Goal: Check status: Check status

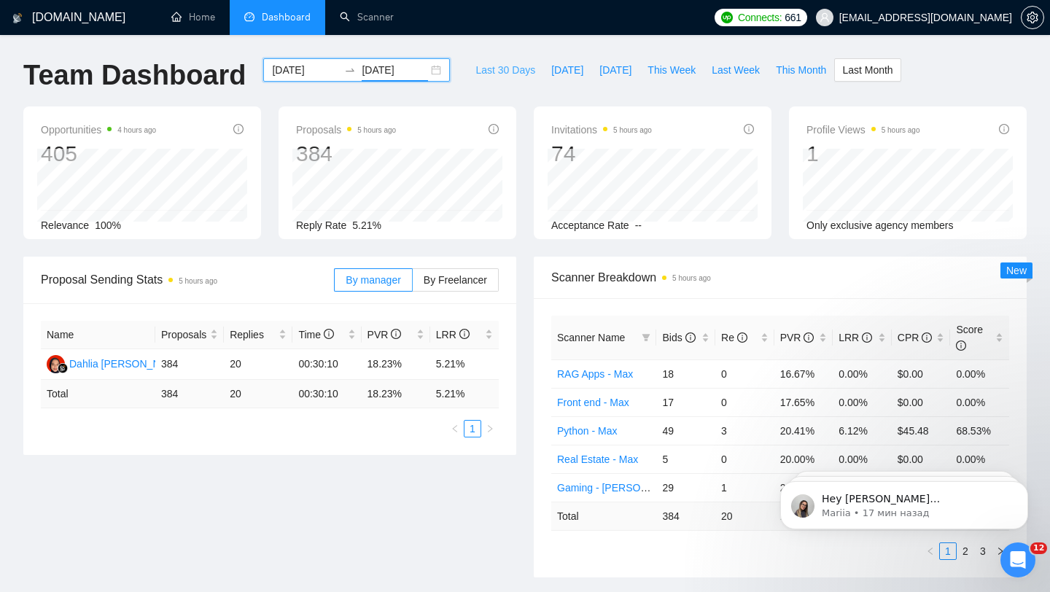
click at [492, 63] on span "Last 30 Days" at bounding box center [506, 70] width 60 height 16
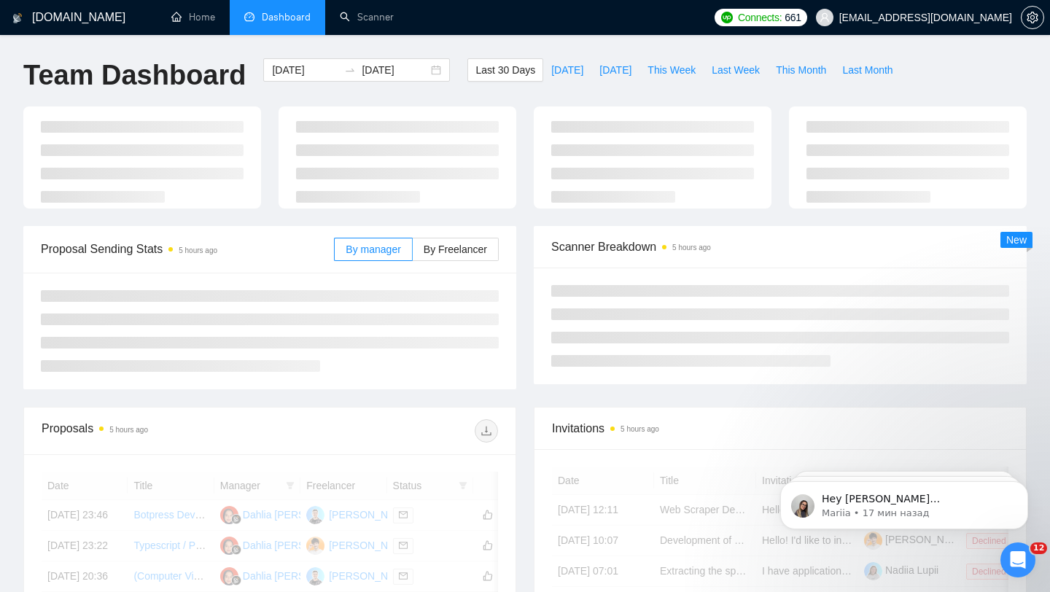
type input "[DATE]"
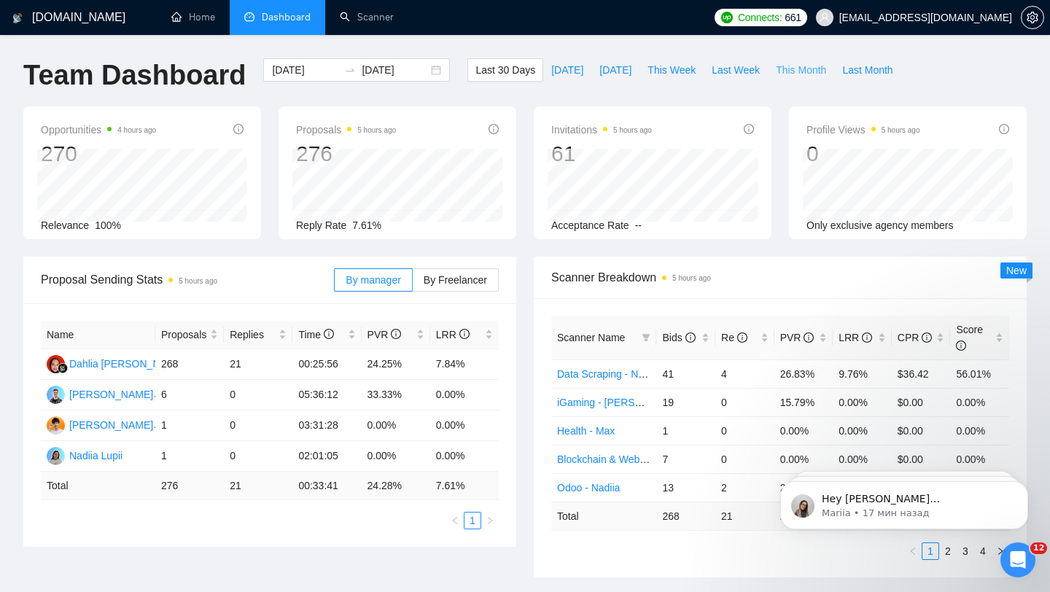
click at [830, 73] on button "This Month" at bounding box center [801, 69] width 66 height 23
type input "[DATE]"
drag, startPoint x: 225, startPoint y: 487, endPoint x: 268, endPoint y: 486, distance: 43.8
click at [265, 487] on td "20" at bounding box center [258, 486] width 69 height 28
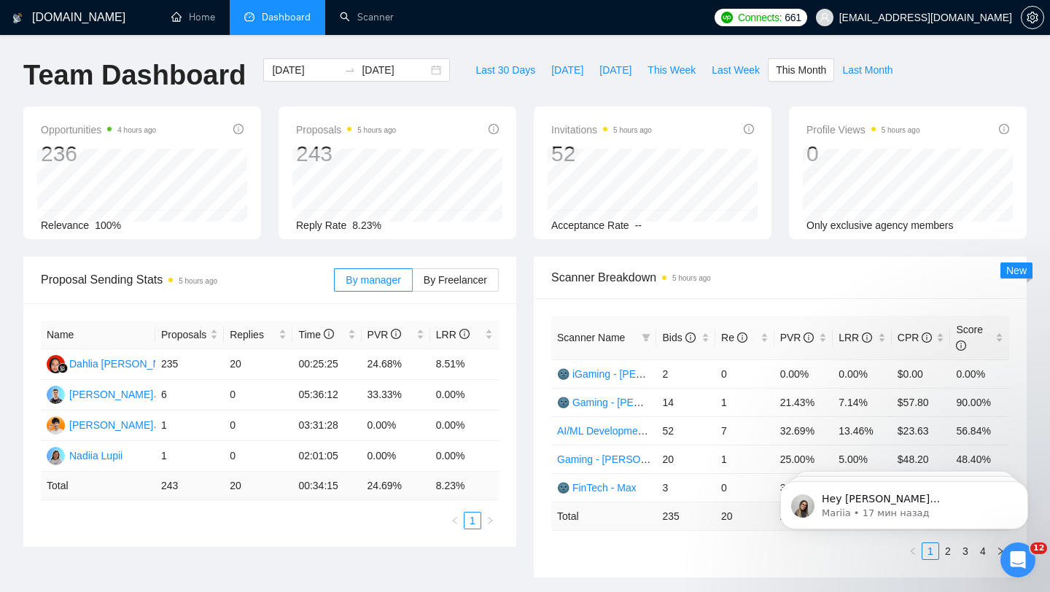
click at [444, 475] on td "8.23 %" at bounding box center [464, 486] width 69 height 28
click at [654, 95] on div "Last 30 Days [DATE] [DATE] This Week Last Week This Month Last Month" at bounding box center [684, 82] width 451 height 48
click at [561, 147] on div "52" at bounding box center [601, 154] width 101 height 28
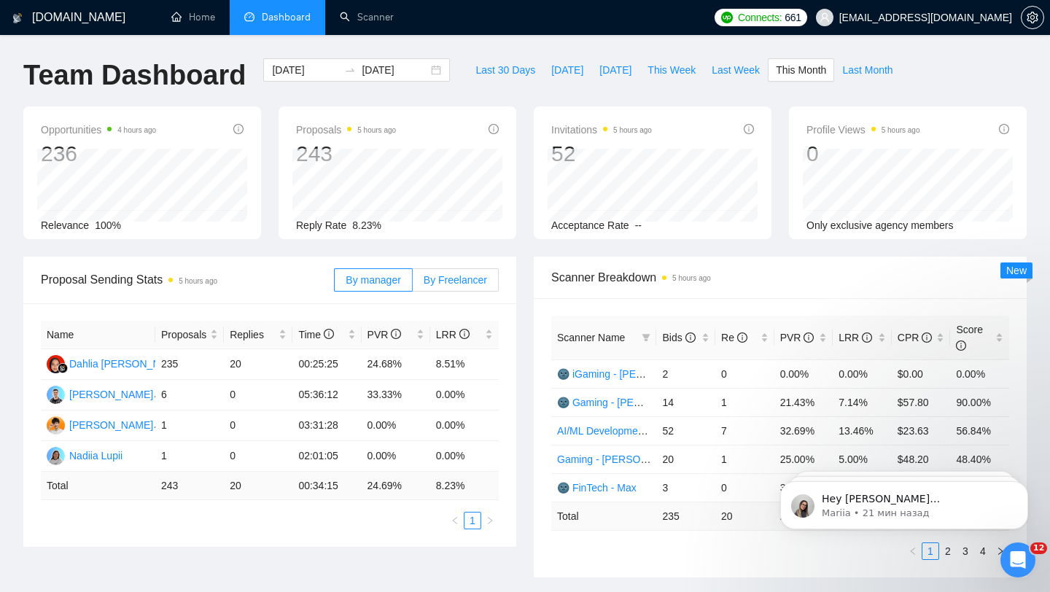
click at [468, 283] on span "By Freelancer" at bounding box center [455, 280] width 63 height 12
click at [413, 284] on input "By Freelancer" at bounding box center [413, 284] width 0 height 0
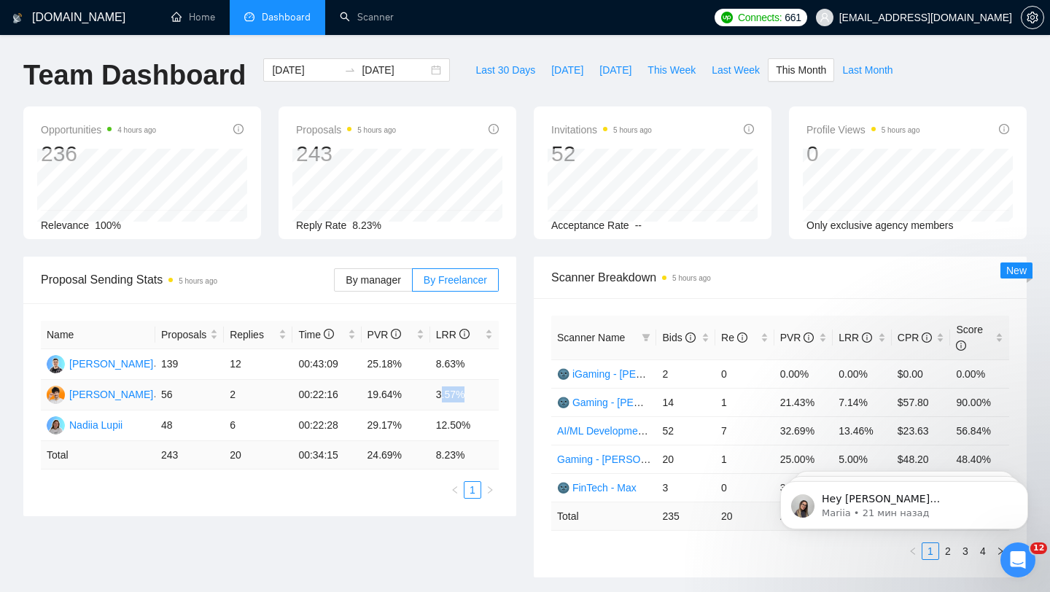
drag, startPoint x: 441, startPoint y: 396, endPoint x: 466, endPoint y: 396, distance: 25.5
click at [465, 396] on td "3.57%" at bounding box center [464, 395] width 69 height 31
click at [465, 388] on td "3.57%" at bounding box center [464, 395] width 69 height 31
click at [885, 69] on span "Last Month" at bounding box center [867, 70] width 50 height 16
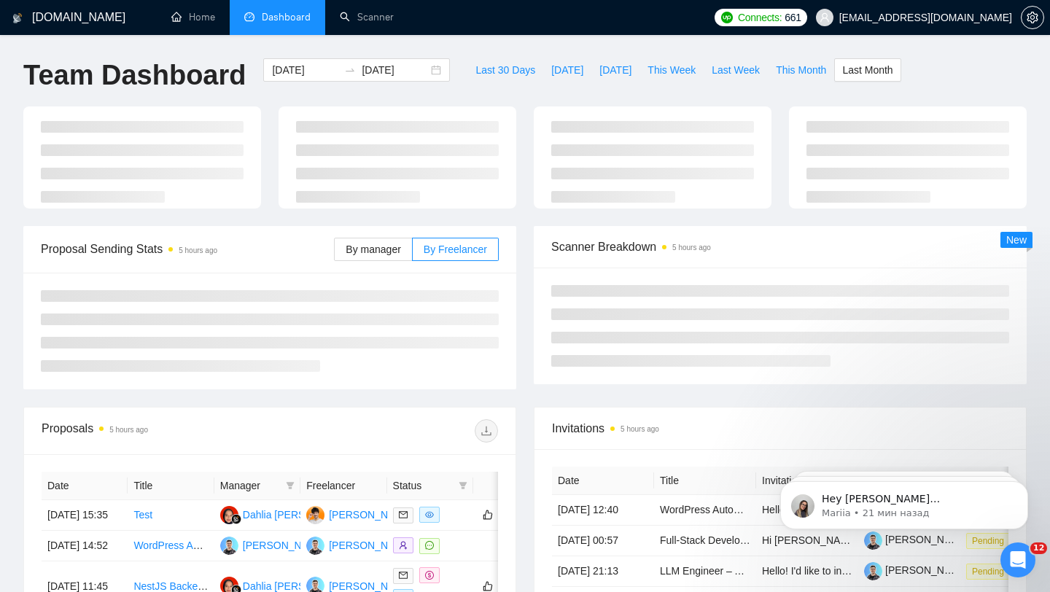
type input "[DATE]"
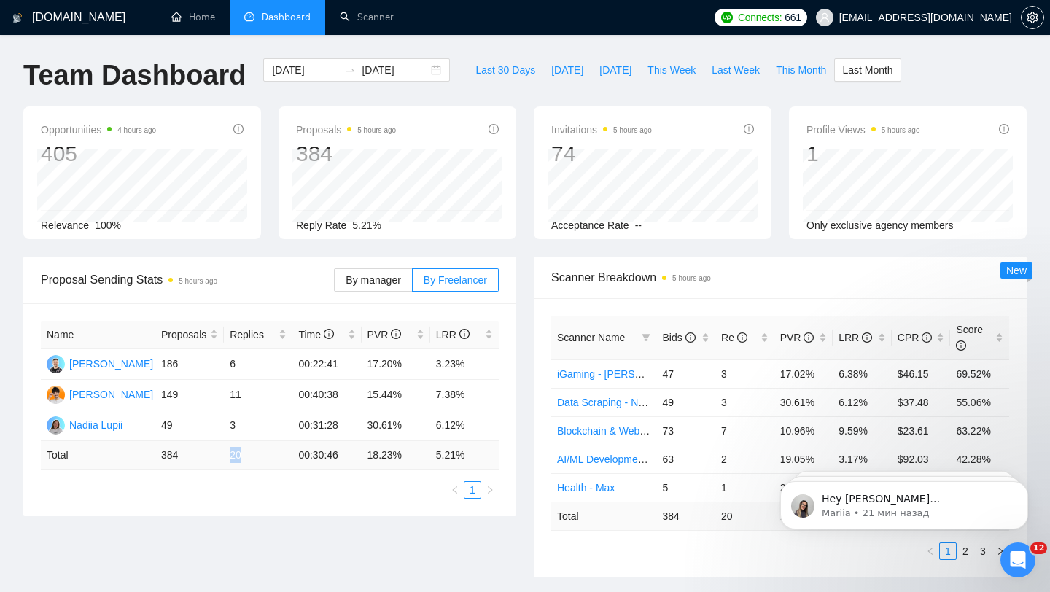
drag, startPoint x: 226, startPoint y: 456, endPoint x: 263, endPoint y: 453, distance: 36.6
click at [263, 454] on td "20" at bounding box center [258, 455] width 69 height 28
